Goal: Task Accomplishment & Management: Manage account settings

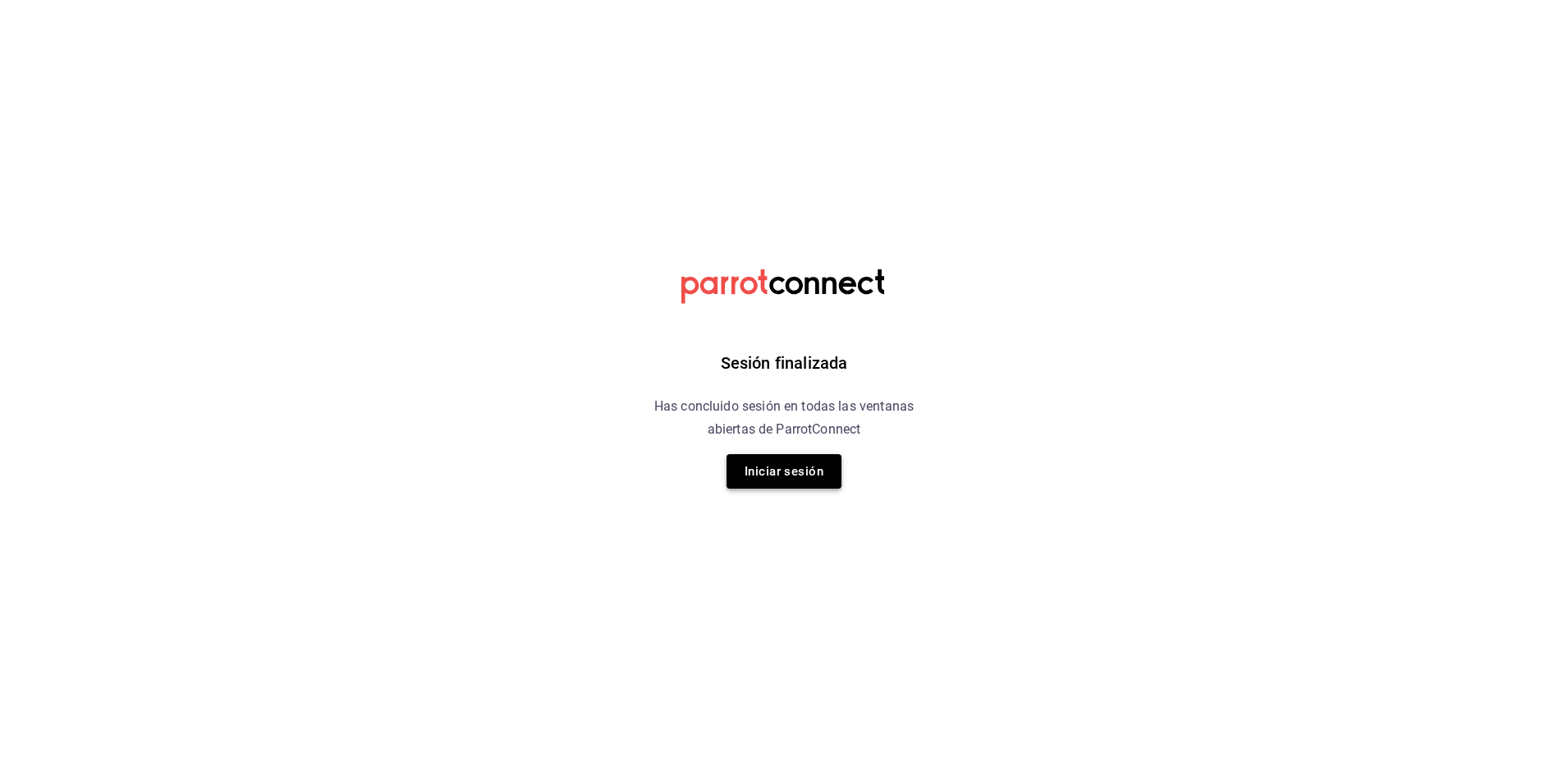
click at [756, 473] on button "Iniciar sesión" at bounding box center [784, 470] width 115 height 34
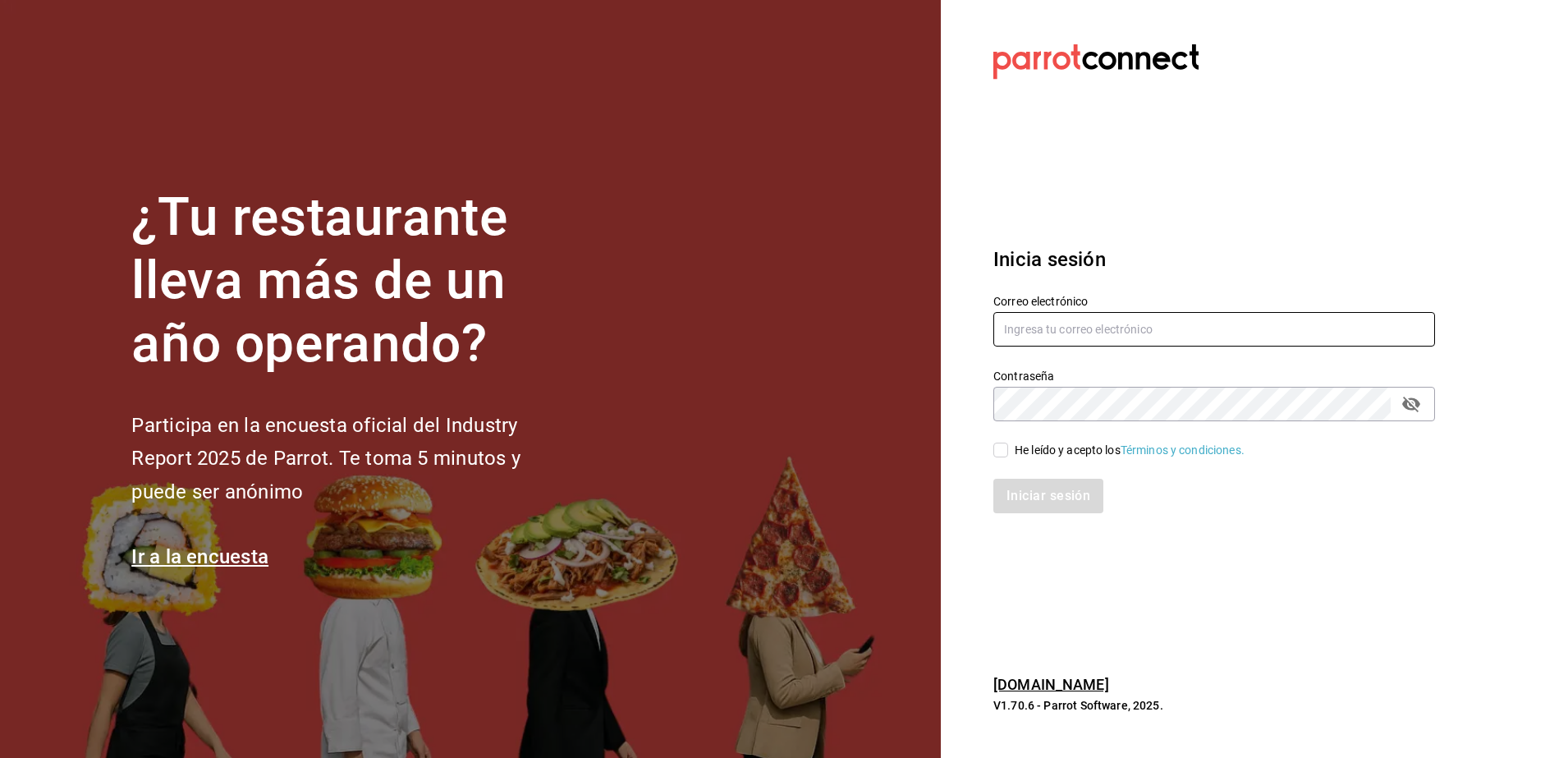
type input "[PERSON_NAME][EMAIL_ADDRESS][PERSON_NAME][DOMAIN_NAME]"
click at [1001, 451] on input "He leído y acepto los Términos y condiciones." at bounding box center [1000, 450] width 15 height 15
checkbox input "true"
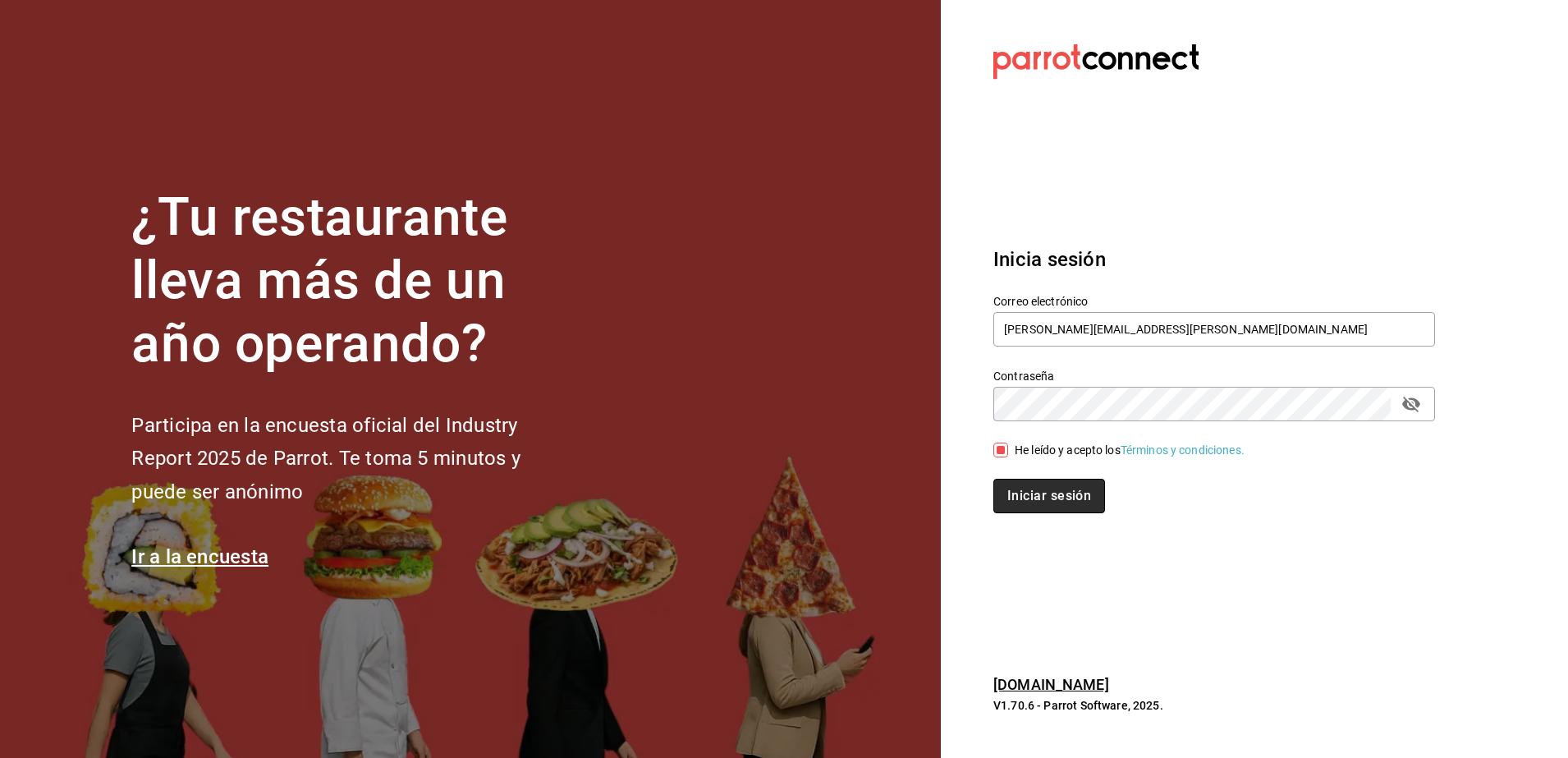
click at [1034, 495] on button "Iniciar sesión" at bounding box center [1050, 495] width 112 height 34
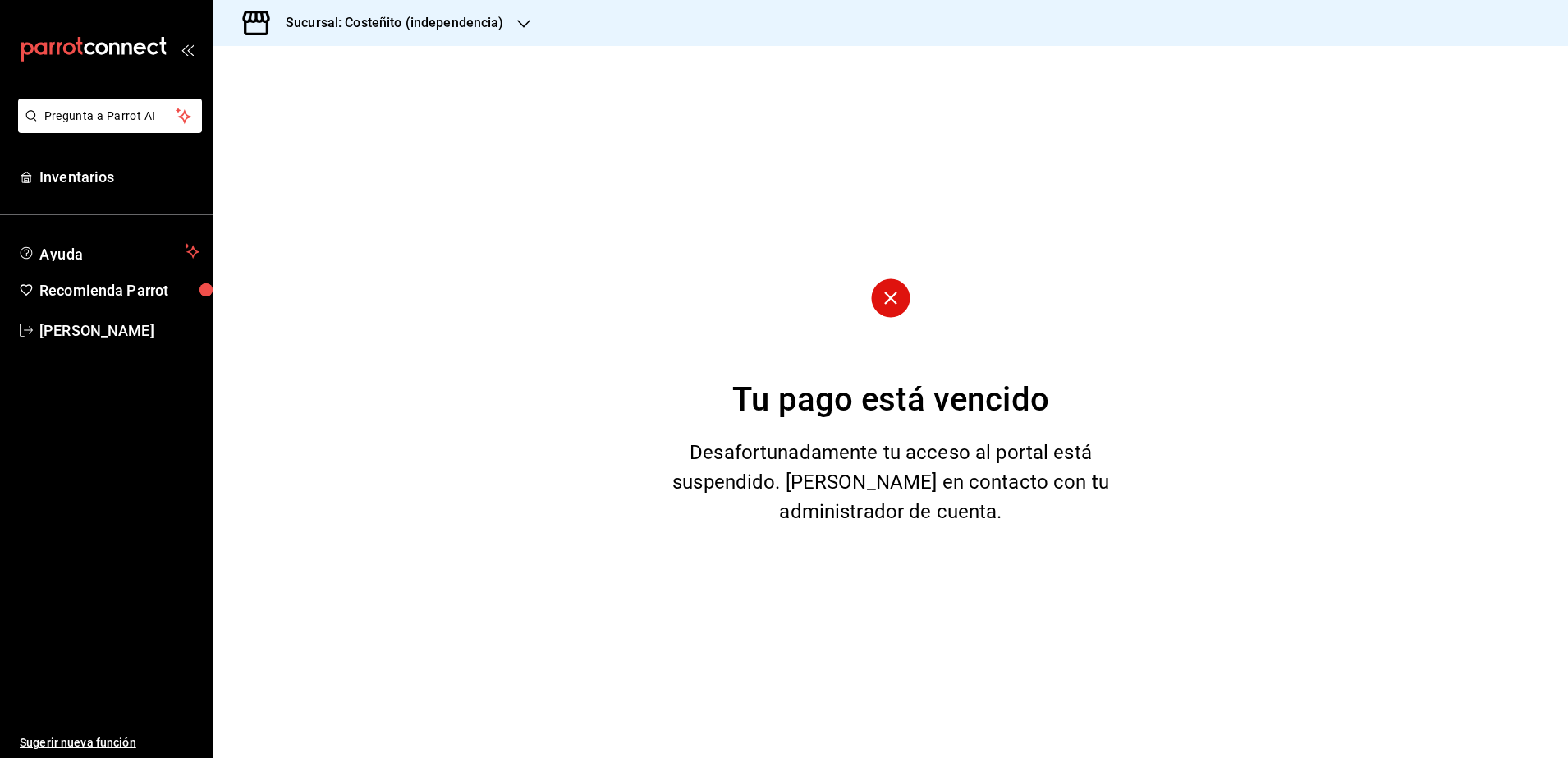
click at [461, 26] on h3 "Sucursal: Costeñito (independencia)" at bounding box center [389, 23] width 232 height 20
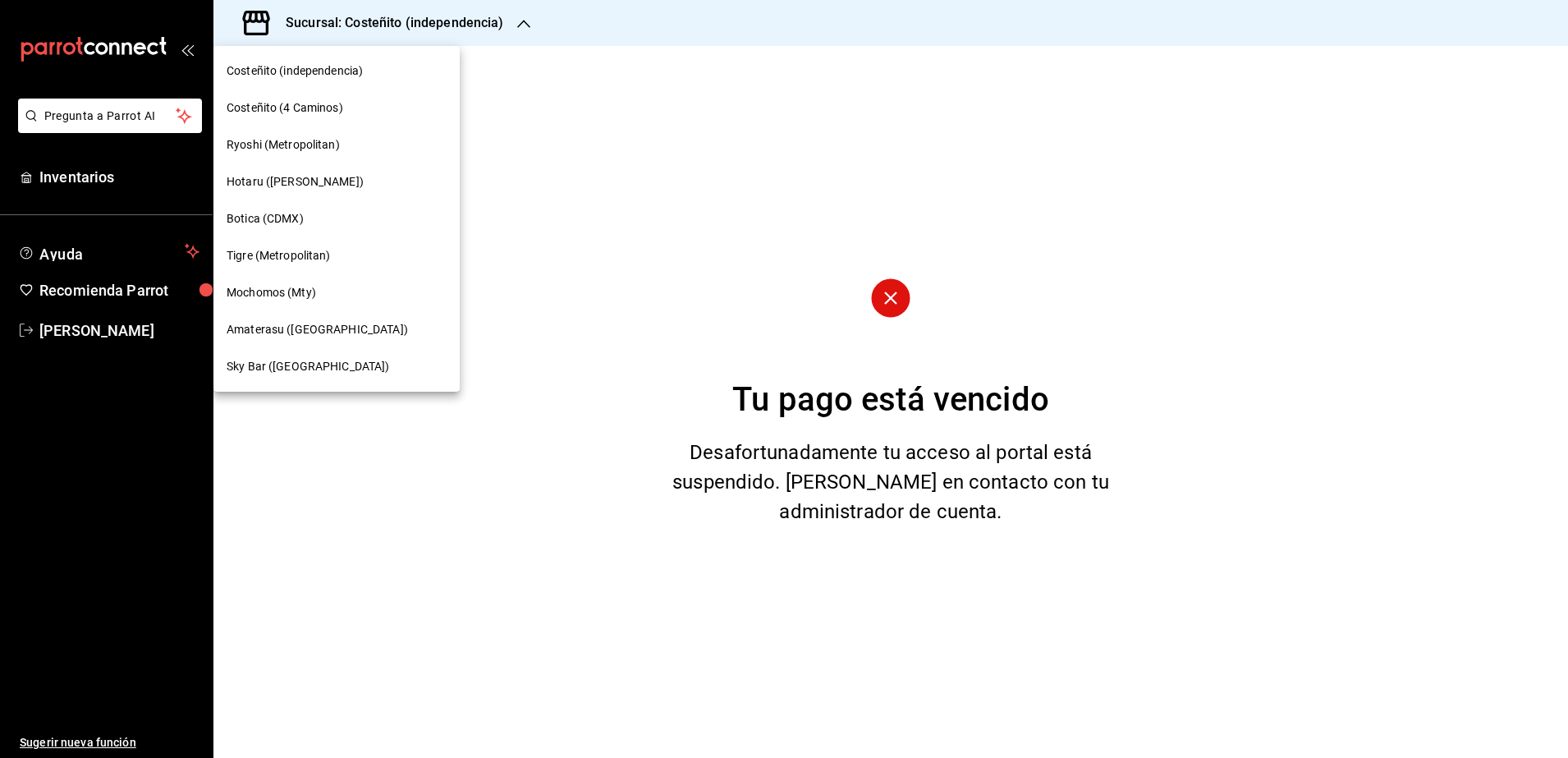
click at [298, 252] on span "Tigre (Metropolitan)" at bounding box center [279, 256] width 104 height 18
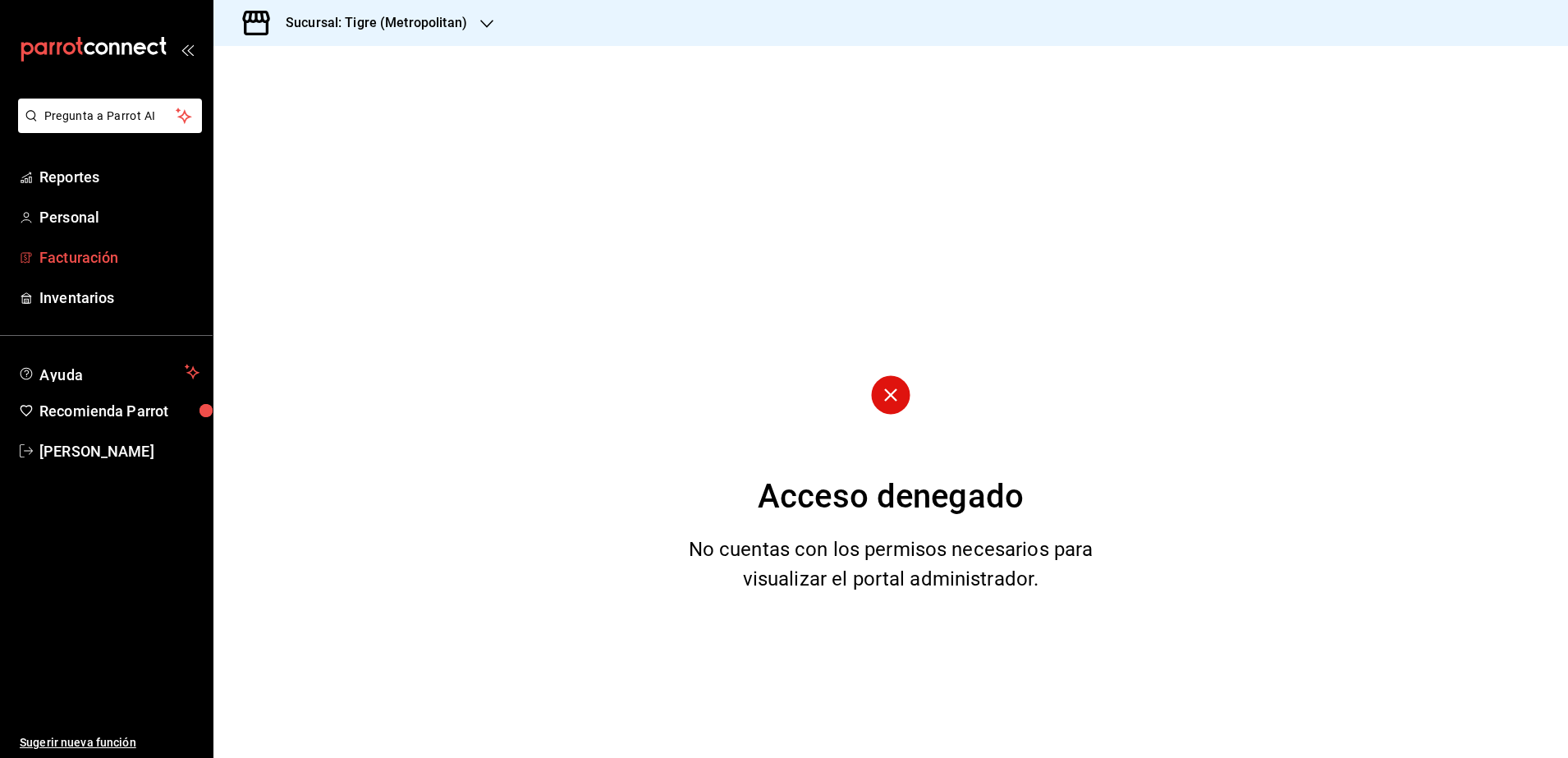
click at [96, 263] on span "Facturación" at bounding box center [119, 257] width 160 height 23
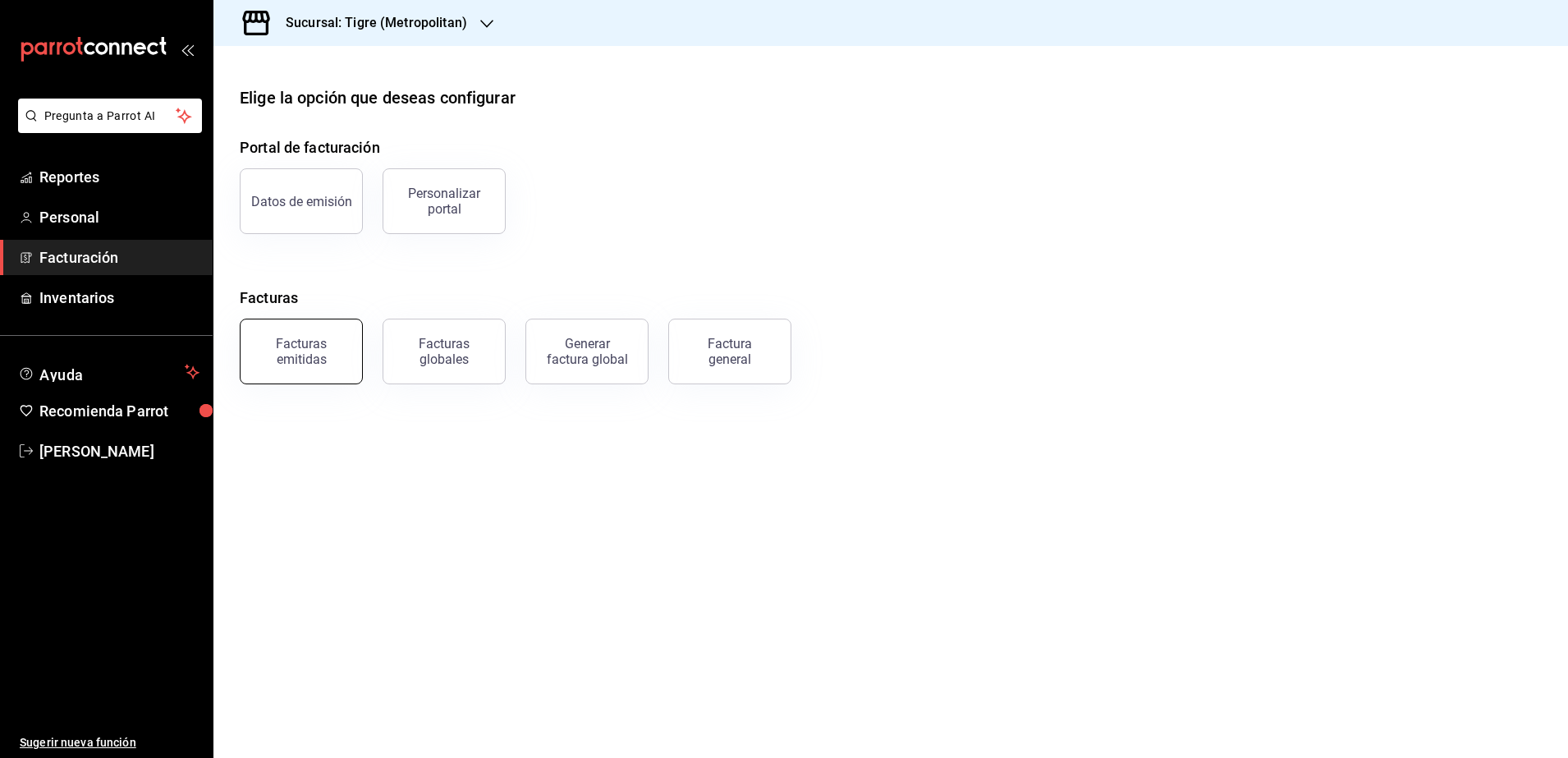
click at [340, 358] on div "Facturas emitidas" at bounding box center [301, 352] width 102 height 31
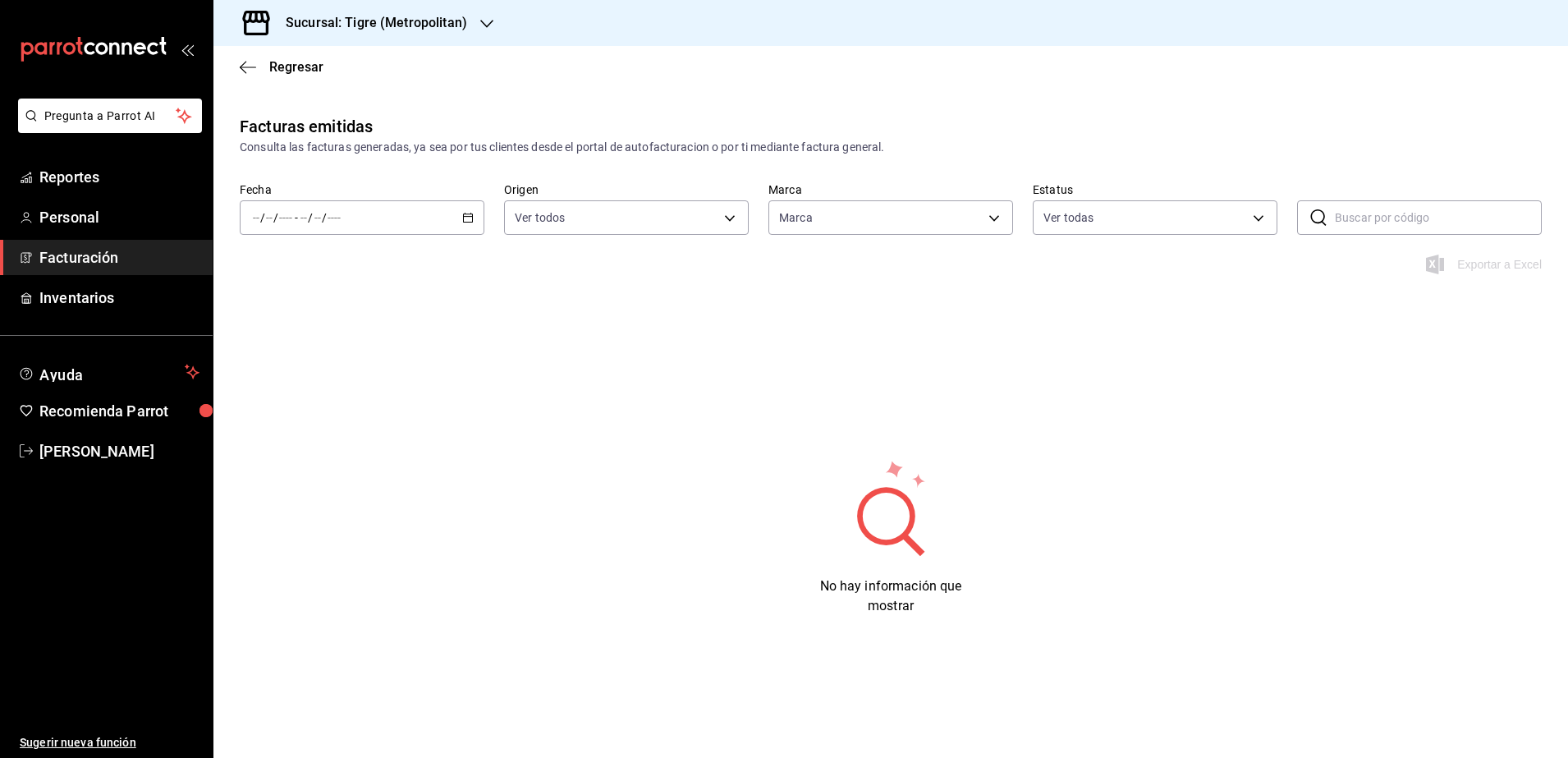
type input "d2a20516-989b-40fe-838d-c8b0b31ef0ff"
click at [468, 222] on \(Stroke\) "button" at bounding box center [468, 217] width 10 height 9
click at [334, 447] on span "Rango de fechas" at bounding box center [317, 453] width 128 height 18
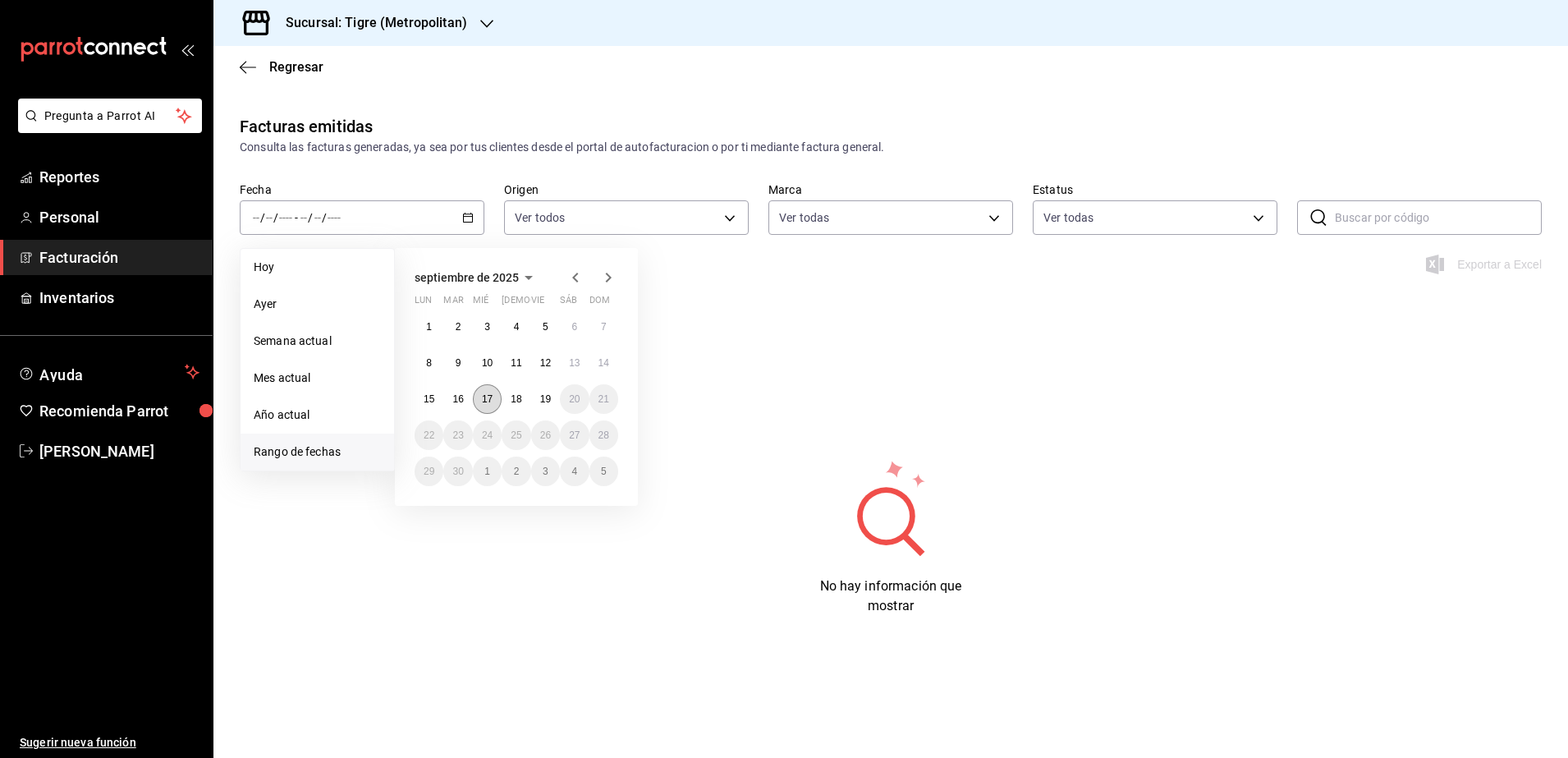
click at [490, 402] on abbr "17" at bounding box center [487, 400] width 11 height 12
click at [535, 399] on button "19" at bounding box center [545, 399] width 28 height 29
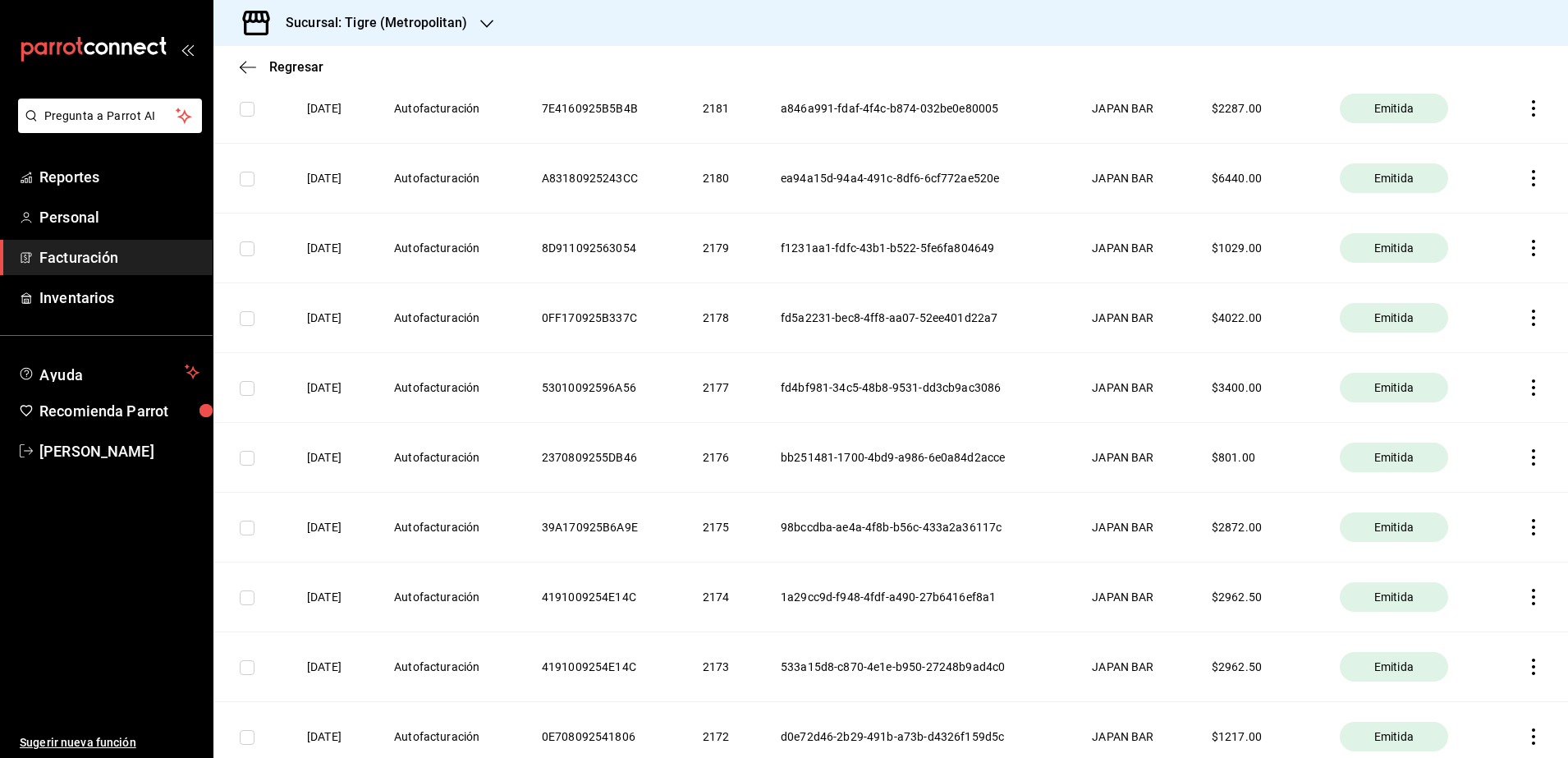
scroll to position [1334, 0]
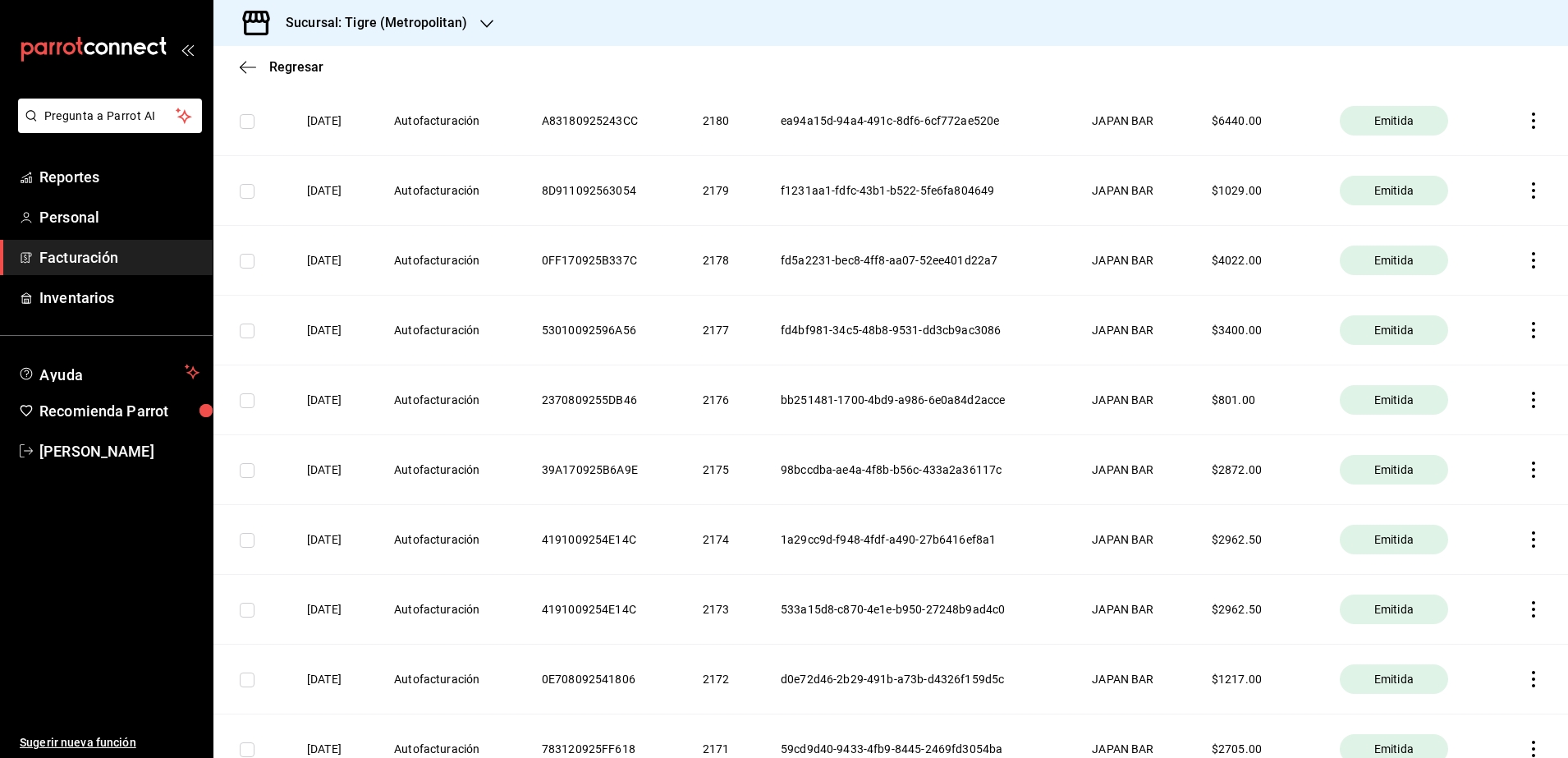
click at [256, 539] on td at bounding box center [249, 538] width 74 height 70
click at [247, 539] on input "checkbox" at bounding box center [246, 540] width 15 height 15
checkbox input "true"
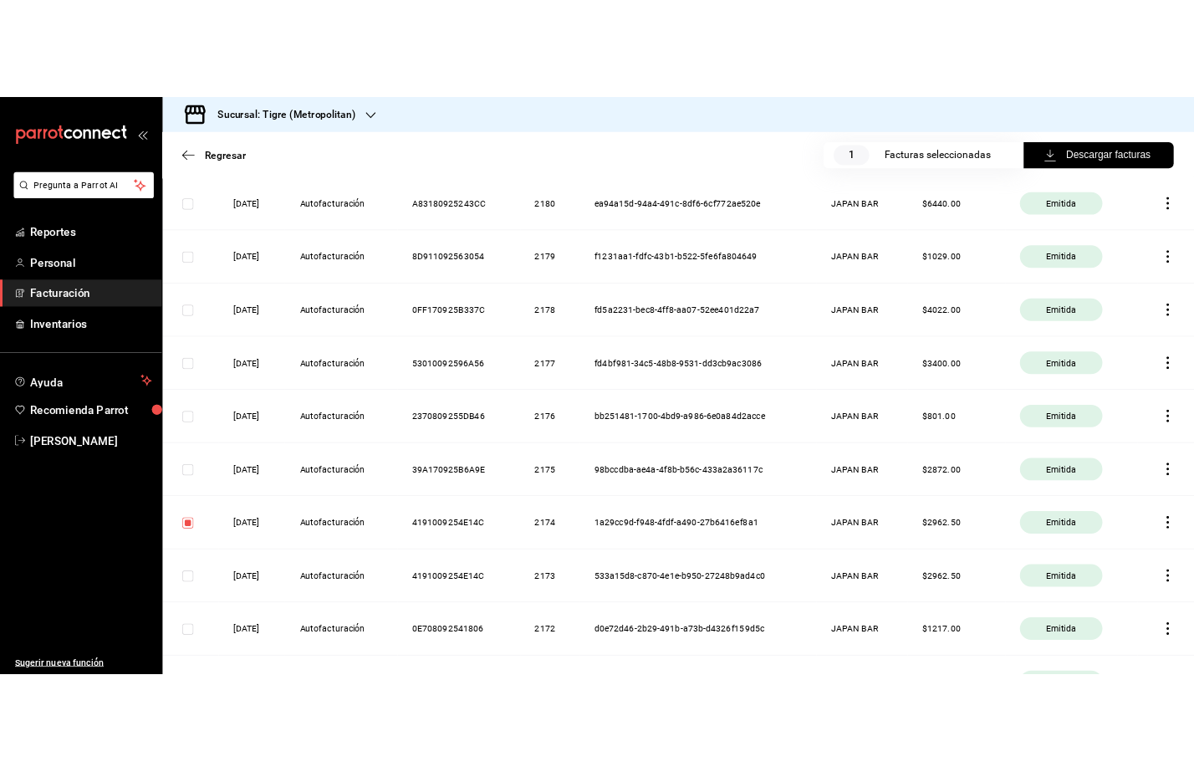
scroll to position [1378, 0]
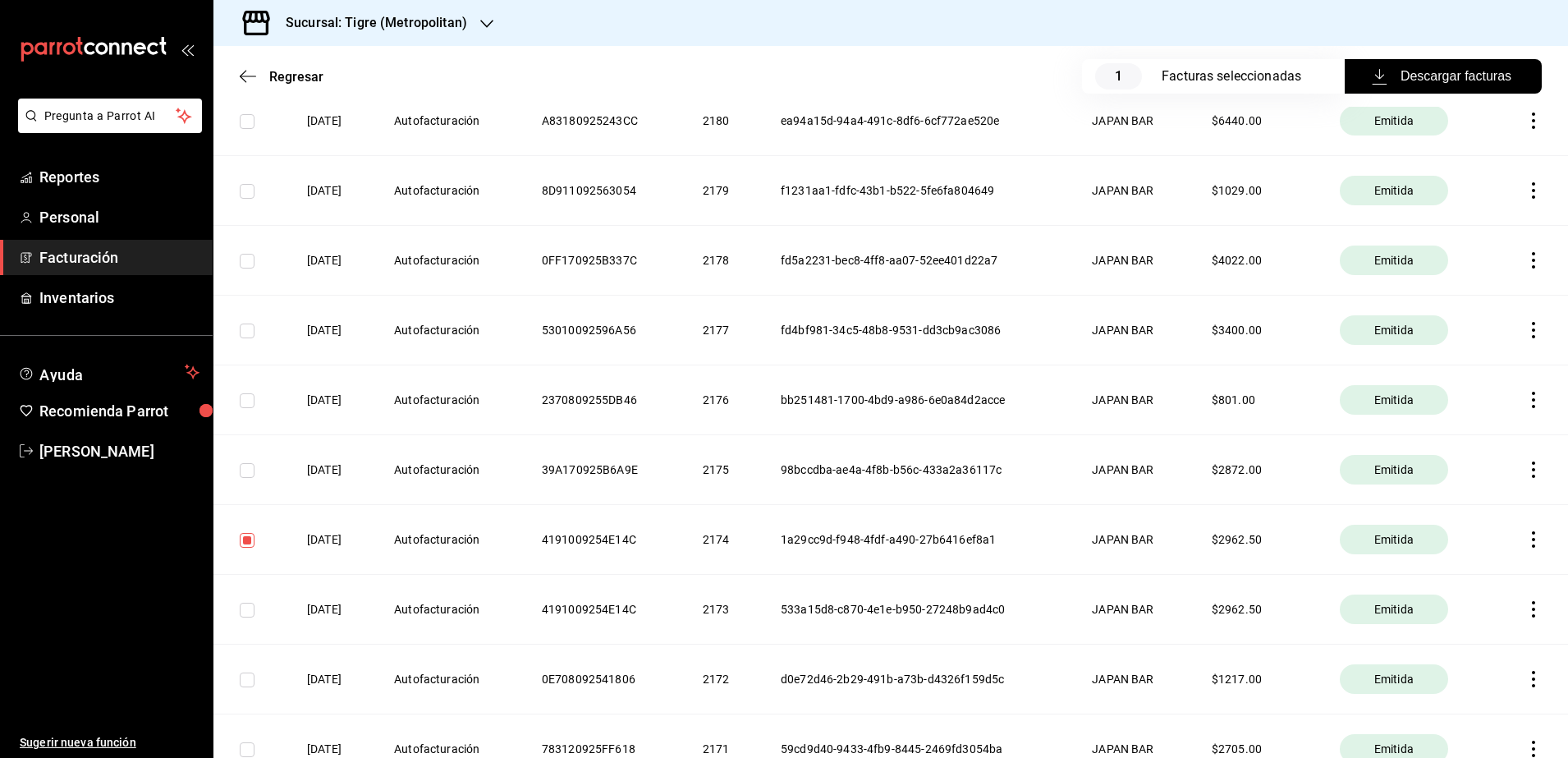
click at [252, 604] on input "checkbox" at bounding box center [246, 610] width 15 height 15
checkbox input "true"
click at [1421, 74] on span "Descargar facturas" at bounding box center [1443, 77] width 136 height 20
